Goal: Use online tool/utility: Use online tool/utility

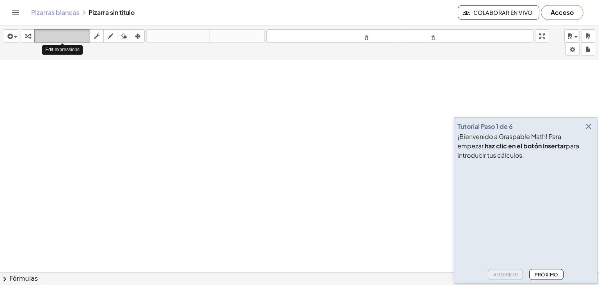
click at [53, 34] on font "teclado" at bounding box center [62, 35] width 52 height 7
click at [16, 36] on span "button" at bounding box center [15, 37] width 3 height 2
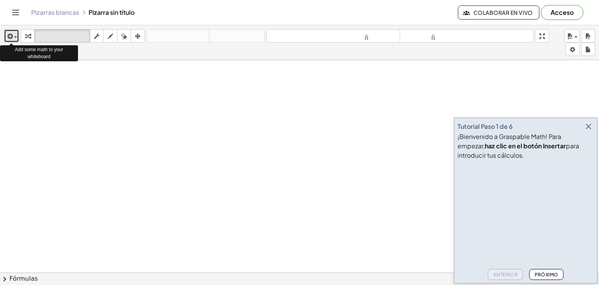
click at [13, 39] on span "button" at bounding box center [14, 36] width 2 height 5
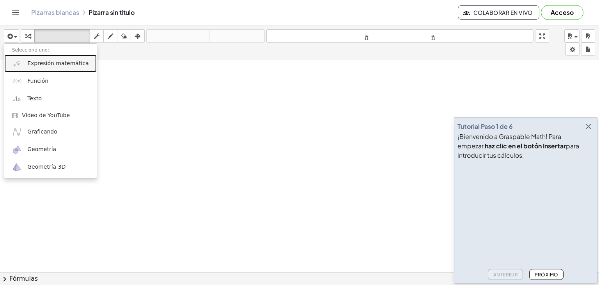
click at [45, 64] on font "Expresión matemática" at bounding box center [57, 63] width 61 height 6
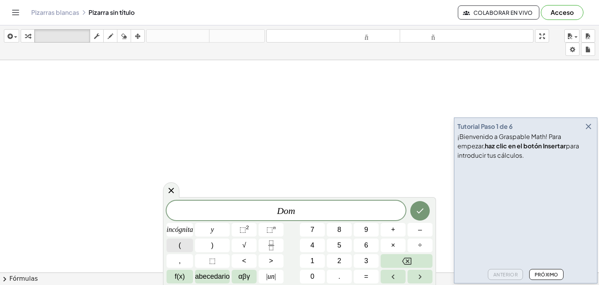
click at [179, 246] on font "(" at bounding box center [180, 245] width 2 height 8
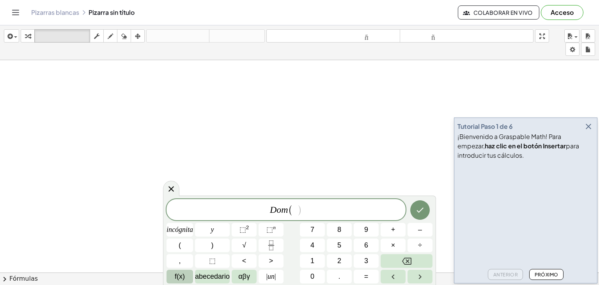
click at [185, 275] on font "f(x)" at bounding box center [180, 276] width 10 height 8
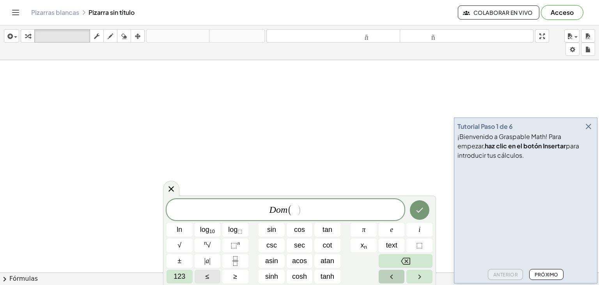
click at [386, 274] on button "Left arrow" at bounding box center [392, 277] width 26 height 14
click at [418, 273] on icon "Right arrow" at bounding box center [419, 276] width 9 height 9
click at [186, 273] on button "123" at bounding box center [180, 277] width 26 height 14
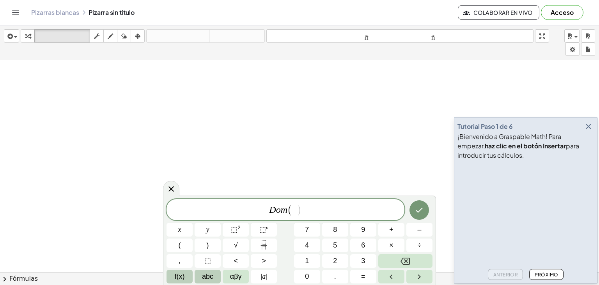
click at [216, 273] on button "abc" at bounding box center [208, 277] width 26 height 14
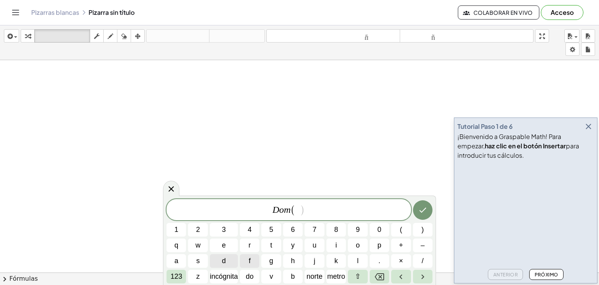
click at [248, 256] on button "f" at bounding box center [250, 261] width 20 height 14
click at [316, 212] on span "D o m ( f ) ​" at bounding box center [289, 210] width 245 height 13
click at [181, 276] on font "123" at bounding box center [176, 276] width 12 height 8
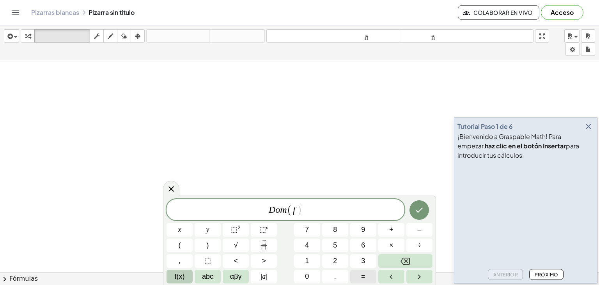
click at [359, 274] on button "=" at bounding box center [363, 277] width 26 height 14
click at [172, 275] on button "f(x)" at bounding box center [180, 277] width 26 height 14
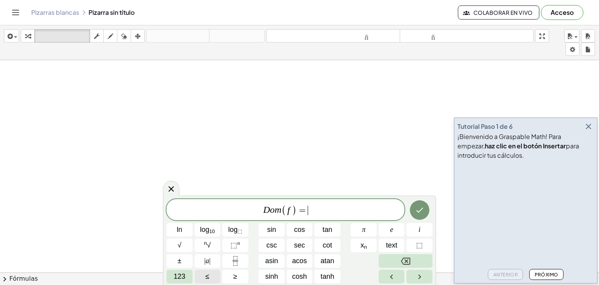
click at [172, 275] on button "123" at bounding box center [180, 277] width 26 height 14
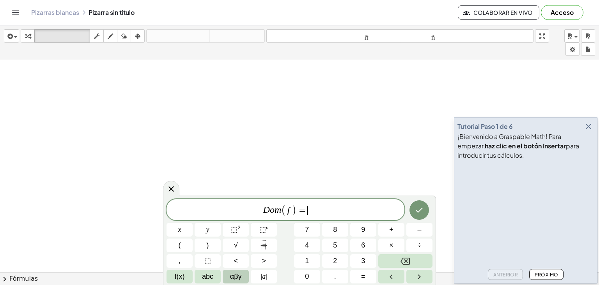
click at [227, 275] on button "αβγ" at bounding box center [236, 277] width 26 height 14
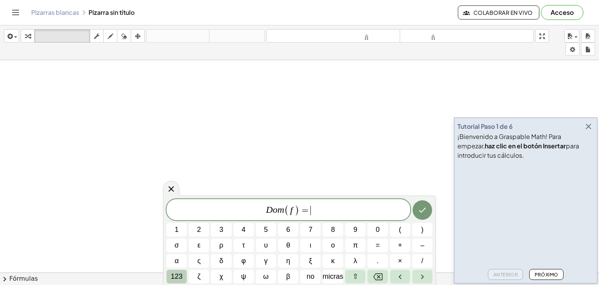
click at [174, 275] on font "123" at bounding box center [177, 276] width 12 height 8
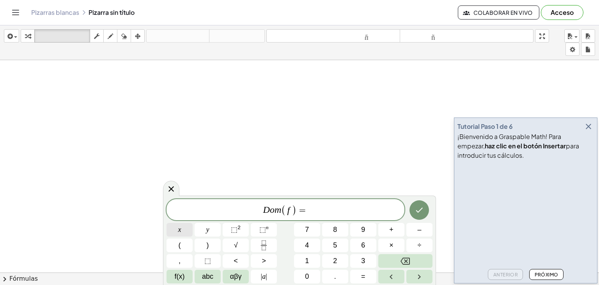
click at [186, 234] on button "x" at bounding box center [180, 230] width 26 height 14
click at [235, 278] on span "αβγ" at bounding box center [236, 276] width 12 height 11
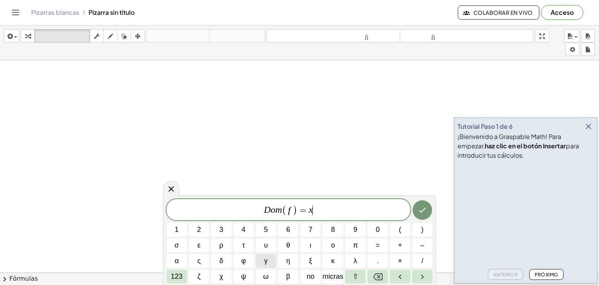
click at [331, 280] on div "D o m ( f ) = x ​ 1 2 3 4 5 6 7 8 9 0 ( ) σ ε ρ τ υ θ ι ο π = + – α ς δ φ γ η ξ…" at bounding box center [300, 241] width 266 height 84
click at [331, 280] on font "micras" at bounding box center [333, 276] width 21 height 8
click at [337, 275] on font "micras" at bounding box center [333, 276] width 21 height 8
click at [380, 278] on icon "Retroceso" at bounding box center [377, 276] width 9 height 9
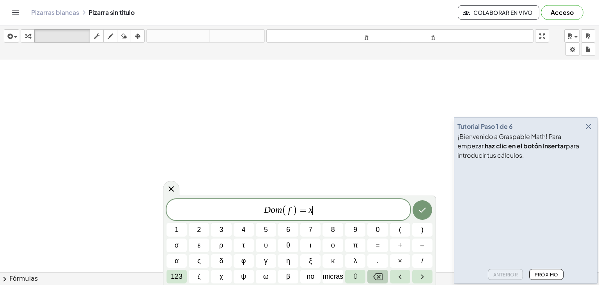
click at [380, 278] on icon "Retroceso" at bounding box center [377, 276] width 9 height 9
click at [418, 272] on icon "Flecha derecha" at bounding box center [422, 276] width 9 height 9
click at [406, 273] on button "Flecha izquierda" at bounding box center [400, 277] width 20 height 14
click at [316, 211] on span "D o m ( f ) = ​" at bounding box center [289, 210] width 244 height 13
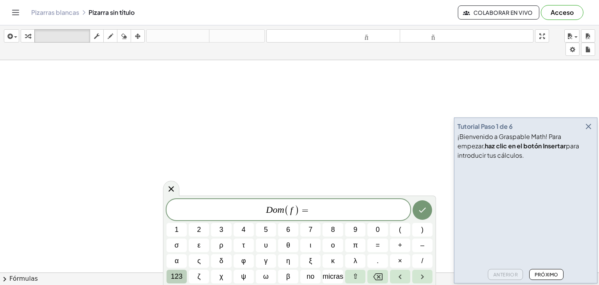
click at [183, 281] on button "123" at bounding box center [177, 277] width 20 height 14
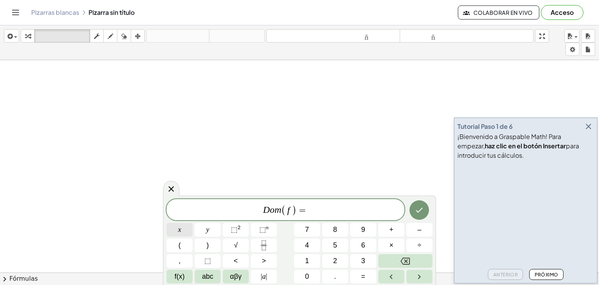
click at [187, 229] on button "x" at bounding box center [180, 230] width 26 height 14
click at [240, 275] on span "αβγ" at bounding box center [236, 276] width 12 height 11
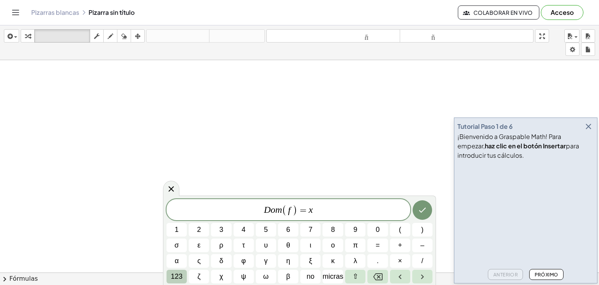
click at [172, 273] on font "123" at bounding box center [177, 276] width 12 height 8
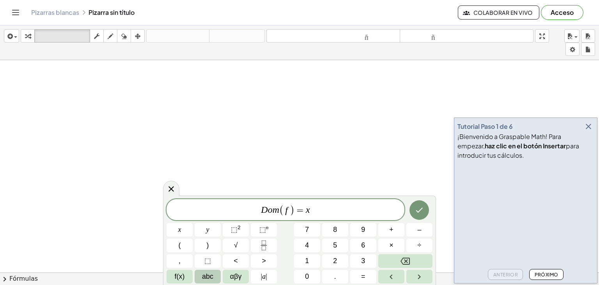
click at [208, 272] on span "abc" at bounding box center [207, 276] width 11 height 11
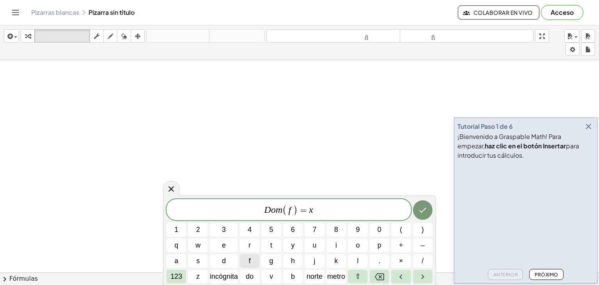
click at [359, 271] on div "D o m ( f ) = x ​ 1 2 3 4 5 6 7 8 9 0 ( ) q w e r t y u i o p + – a s d f g h j…" at bounding box center [300, 241] width 266 height 84
click at [359, 271] on span "⇧" at bounding box center [358, 276] width 6 height 11
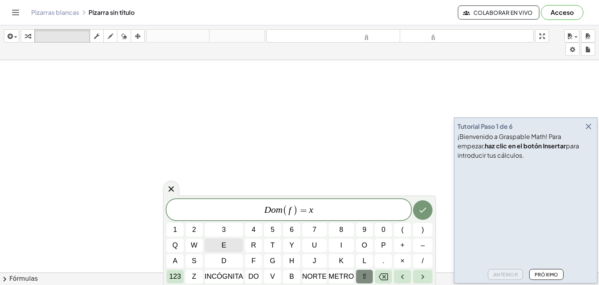
click at [217, 244] on button "e" at bounding box center [224, 245] width 39 height 14
click at [235, 278] on font "incógnita" at bounding box center [224, 276] width 39 height 8
click at [314, 277] on font "norte" at bounding box center [314, 276] width 25 height 8
click at [343, 274] on font "metro" at bounding box center [341, 276] width 25 height 8
click at [254, 278] on font "do" at bounding box center [254, 276] width 11 height 8
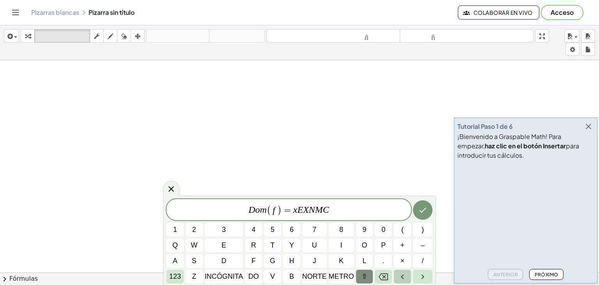
click at [407, 279] on icon "Flecha izquierda" at bounding box center [402, 276] width 9 height 9
click at [426, 271] on button "Flecha derecha" at bounding box center [423, 277] width 20 height 14
click at [381, 274] on icon "Retroceso" at bounding box center [383, 276] width 9 height 9
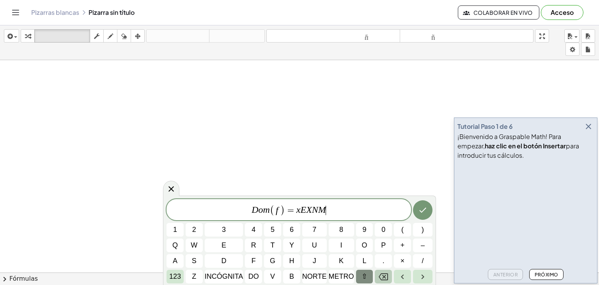
click at [381, 274] on icon "Retroceso" at bounding box center [383, 276] width 9 height 9
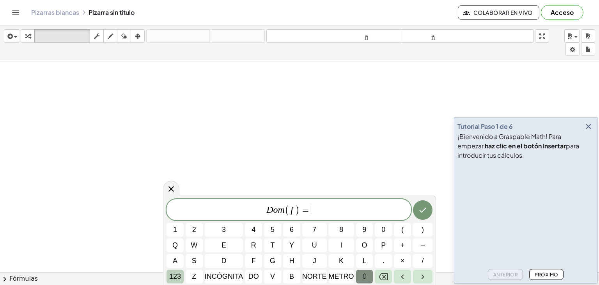
click at [178, 276] on font "123" at bounding box center [175, 276] width 12 height 8
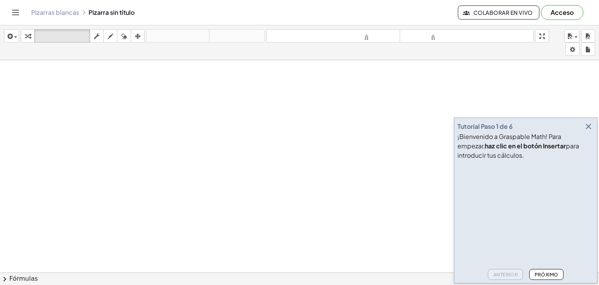
click at [112, 37] on icon "button" at bounding box center [110, 36] width 5 height 9
drag, startPoint x: 121, startPoint y: 106, endPoint x: 161, endPoint y: 119, distance: 41.9
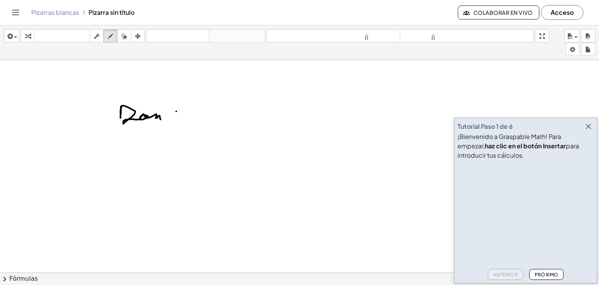
click at [93, 34] on div "button" at bounding box center [97, 35] width 10 height 9
drag, startPoint x: 129, startPoint y: 102, endPoint x: 133, endPoint y: 112, distance: 10.8
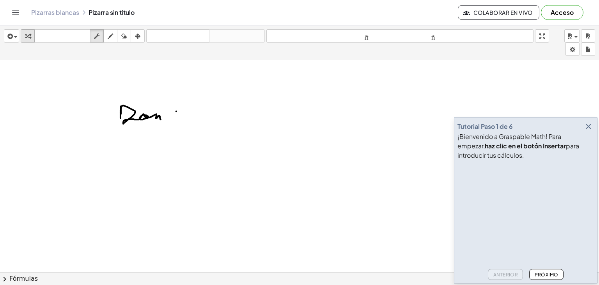
drag, startPoint x: 110, startPoint y: 99, endPoint x: 30, endPoint y: 37, distance: 101.0
click at [30, 37] on div "insertar Seleccione uno: Expresión matemática Función Texto Vídeo de YouTube Gr…" at bounding box center [299, 154] width 599 height 259
click at [30, 37] on icon "button" at bounding box center [27, 36] width 5 height 9
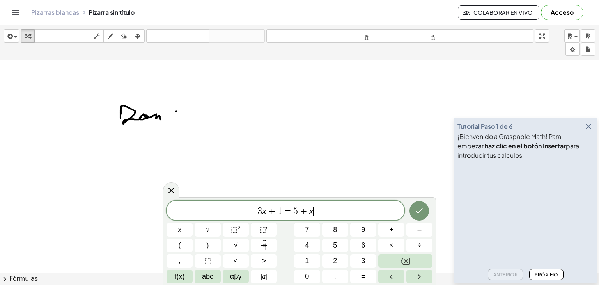
drag, startPoint x: 130, startPoint y: 119, endPoint x: 143, endPoint y: 119, distance: 13.7
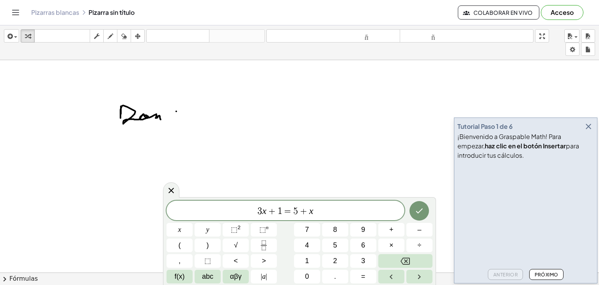
click at [64, 11] on font "Pizarras blancas" at bounding box center [55, 12] width 48 height 8
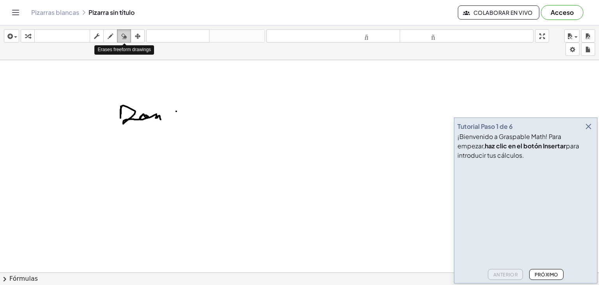
click at [120, 37] on div "button" at bounding box center [124, 35] width 10 height 9
drag, startPoint x: 146, startPoint y: 115, endPoint x: 128, endPoint y: 128, distance: 22.2
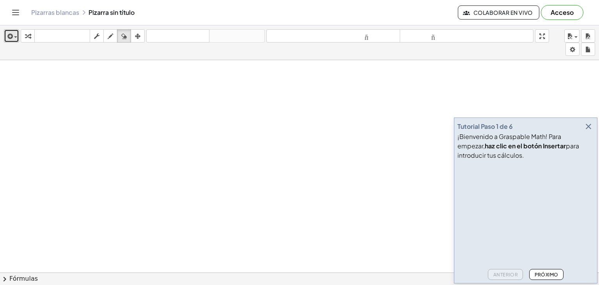
click at [8, 33] on icon "button" at bounding box center [9, 36] width 7 height 9
